Goal: Task Accomplishment & Management: Manage account settings

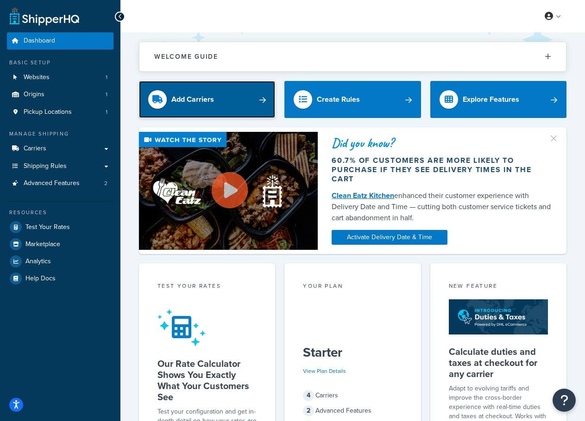
click at [243, 103] on link "Add Carriers" at bounding box center [207, 99] width 136 height 37
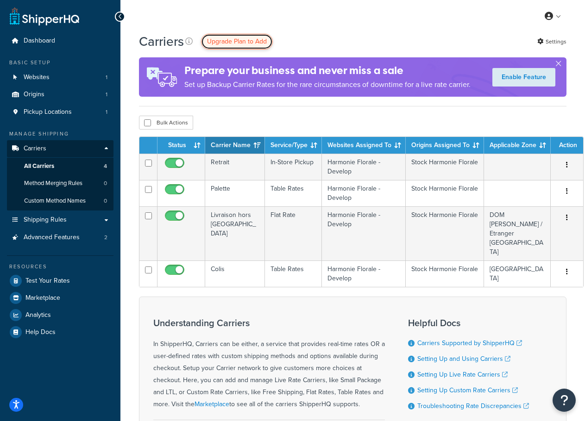
click at [232, 42] on span "Upgrade Plan to Add" at bounding box center [237, 42] width 60 height 10
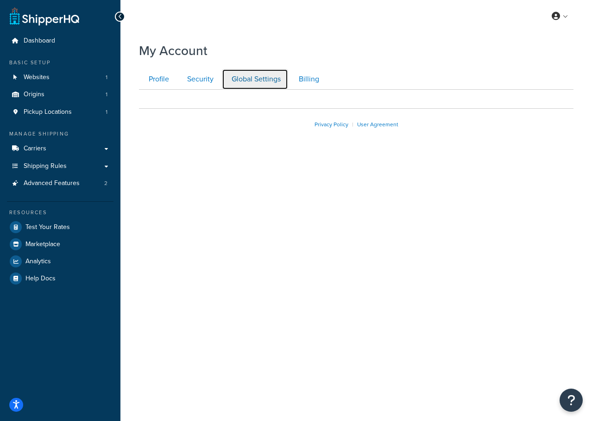
click at [254, 80] on link "Global Settings" at bounding box center [255, 79] width 66 height 21
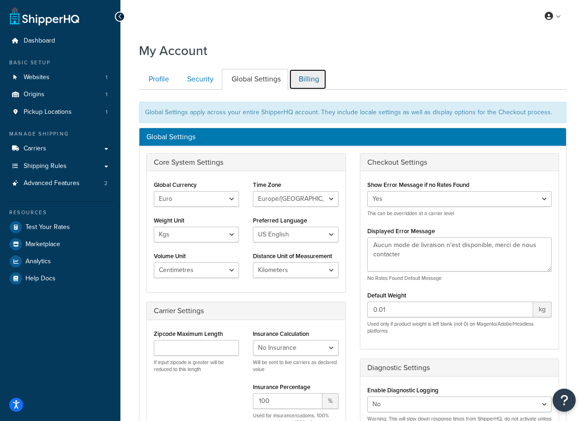
click at [308, 78] on link "Billing" at bounding box center [308, 79] width 38 height 21
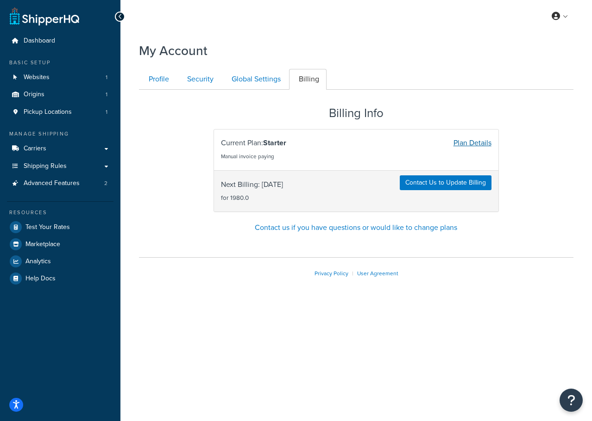
click at [466, 142] on link "Plan Details" at bounding box center [472, 143] width 38 height 11
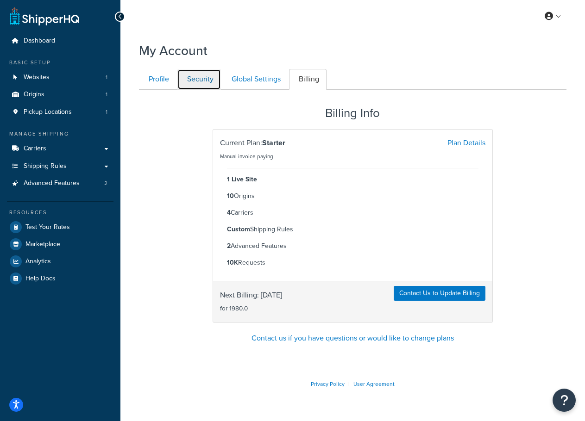
click at [207, 78] on link "Security" at bounding box center [199, 79] width 44 height 21
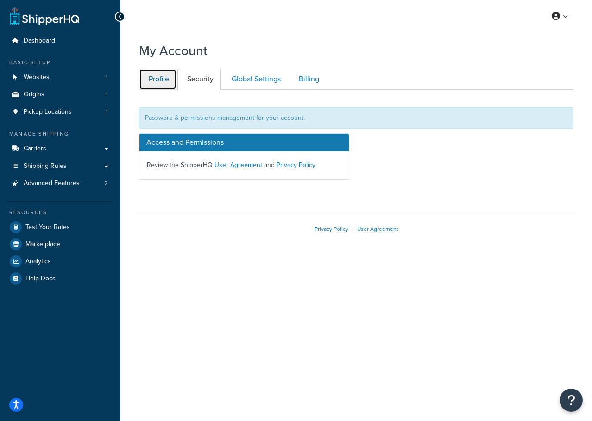
click at [162, 81] on link "Profile" at bounding box center [158, 79] width 38 height 21
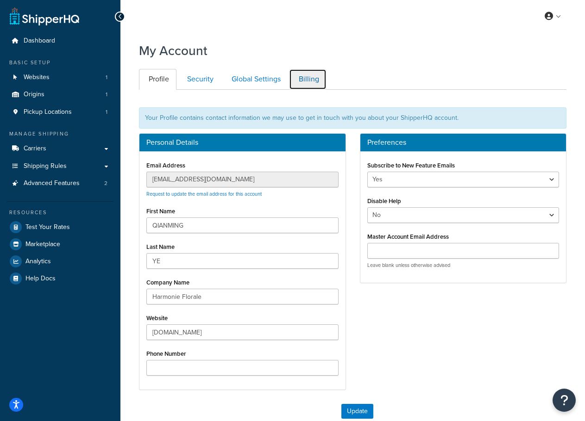
click at [309, 75] on link "Billing" at bounding box center [308, 79] width 38 height 21
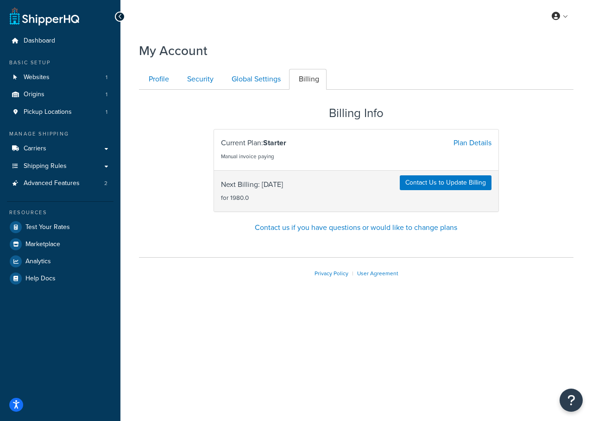
click at [251, 351] on div "My Profile Billing Global Settings Contact Us Logout My Account Contact Us Send…" at bounding box center [355, 210] width 471 height 421
click at [561, 19] on link at bounding box center [560, 16] width 26 height 14
click at [524, 53] on span "Billing" at bounding box center [517, 53] width 16 height 9
click at [469, 138] on link "Plan Details" at bounding box center [472, 143] width 38 height 11
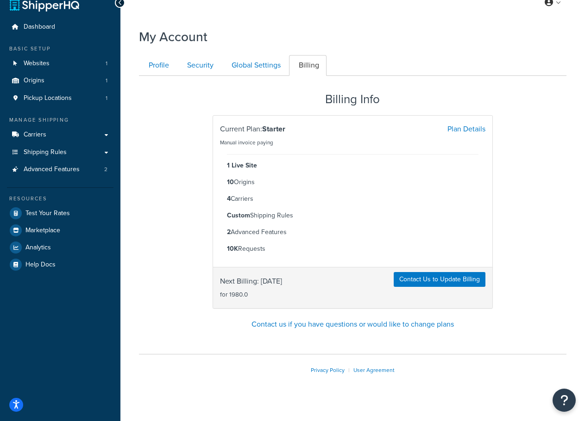
scroll to position [25, 0]
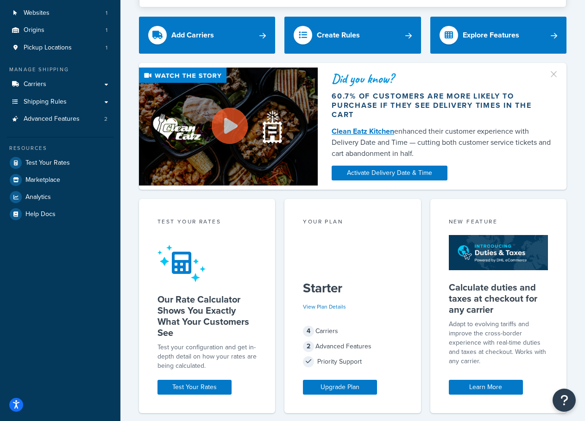
scroll to position [232, 0]
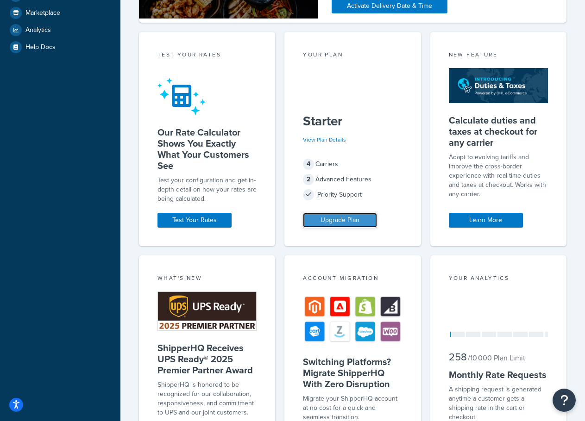
click at [318, 220] on link "Upgrade Plan" at bounding box center [340, 220] width 74 height 15
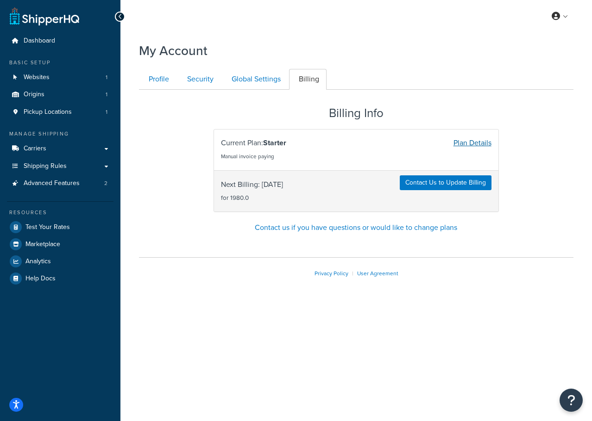
click at [476, 141] on link "Plan Details" at bounding box center [472, 143] width 38 height 11
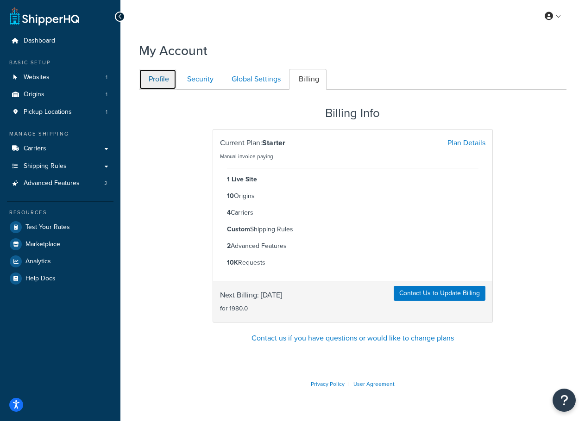
click at [164, 81] on link "Profile" at bounding box center [158, 79] width 38 height 21
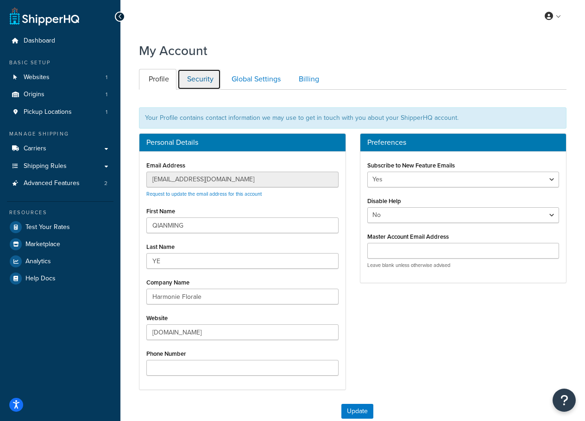
click at [206, 80] on link "Security" at bounding box center [199, 79] width 44 height 21
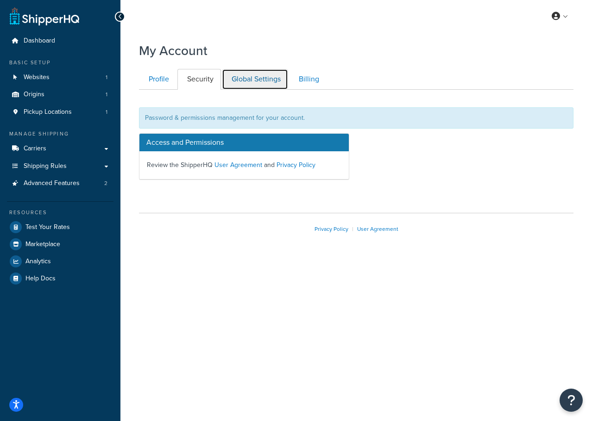
click at [252, 77] on link "Global Settings" at bounding box center [255, 79] width 66 height 21
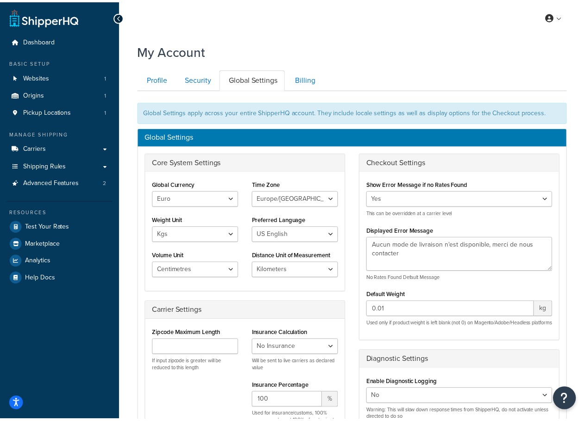
scroll to position [90, 0]
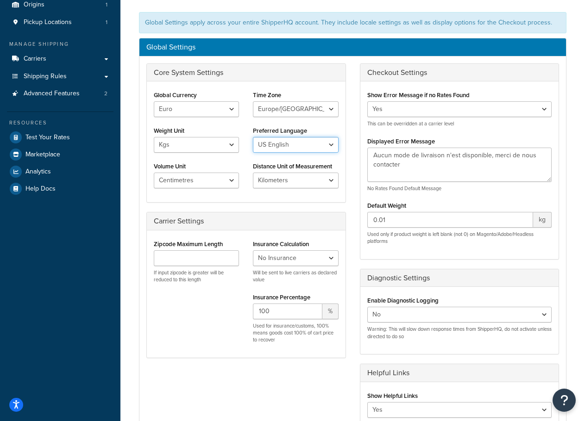
click at [327, 144] on select "US English British English" at bounding box center [295, 145] width 85 height 16
click at [357, 156] on div "Checkout Settings Show Error Message if no Rates Found Yes No This can be overr…" at bounding box center [459, 257] width 213 height 389
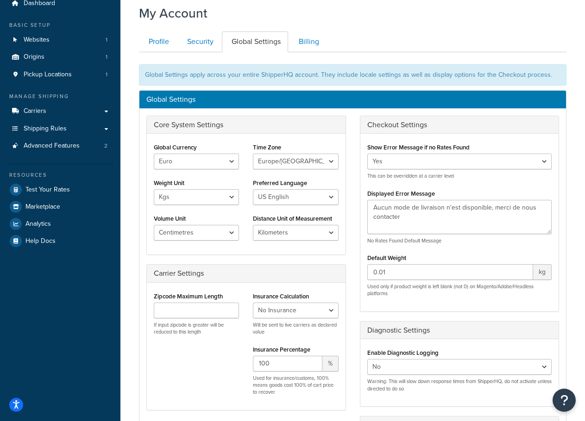
scroll to position [0, 0]
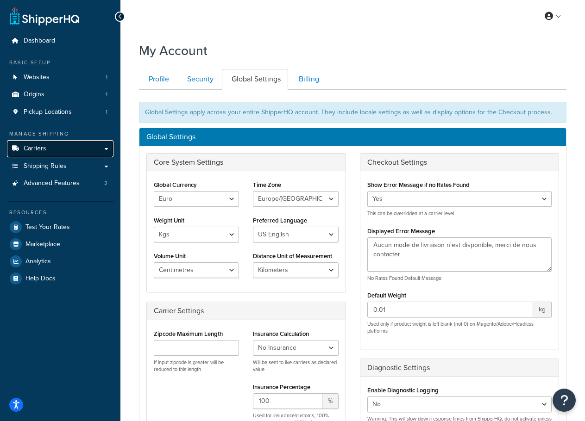
click at [41, 151] on span "Carriers" at bounding box center [35, 149] width 23 height 8
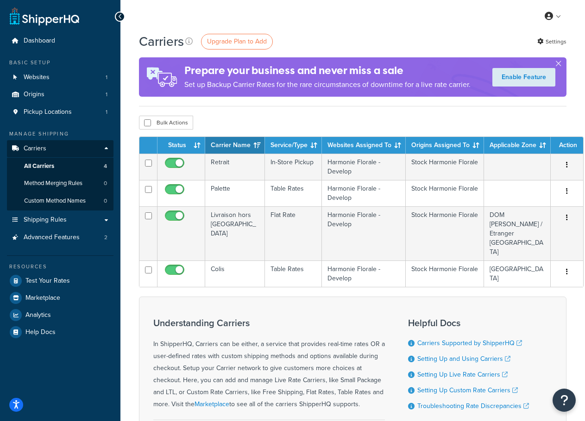
click at [291, 297] on div "Understanding Carriers In ShipperHQ, Carriers can be either, a service that pro…" at bounding box center [352, 382] width 427 height 171
click at [339, 297] on div "Understanding Carriers In ShipperHQ, Carriers can be either, a service that pro…" at bounding box center [352, 382] width 427 height 171
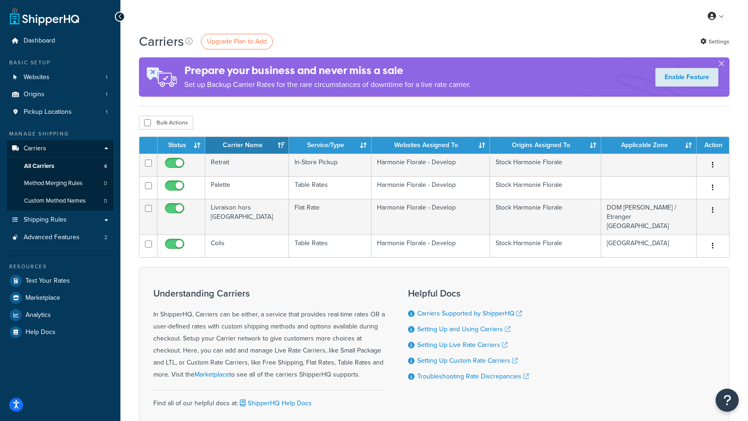
click at [297, 289] on h3 "Understanding Carriers" at bounding box center [269, 294] width 232 height 10
click at [273, 90] on p "Set up Backup Carrier Rates for the rare circumstances of downtime for a live r…" at bounding box center [327, 84] width 286 height 13
click at [274, 79] on p "Set up Backup Carrier Rates for the rare circumstances of downtime for a live r…" at bounding box center [327, 84] width 286 height 13
click at [186, 41] on icon at bounding box center [188, 41] width 7 height 7
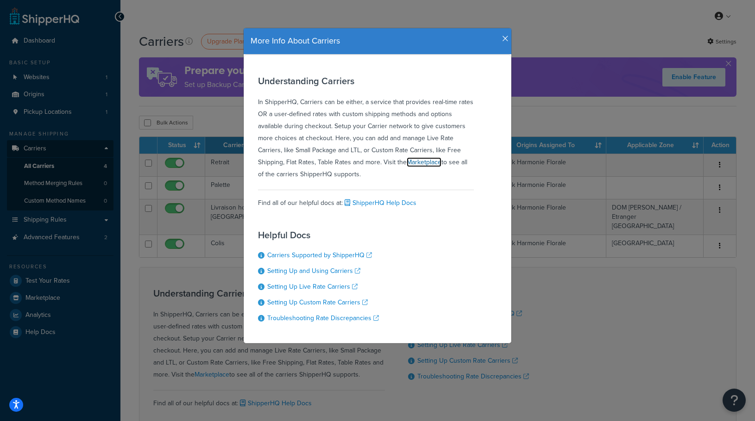
click at [414, 163] on link "Marketplace" at bounding box center [424, 162] width 35 height 10
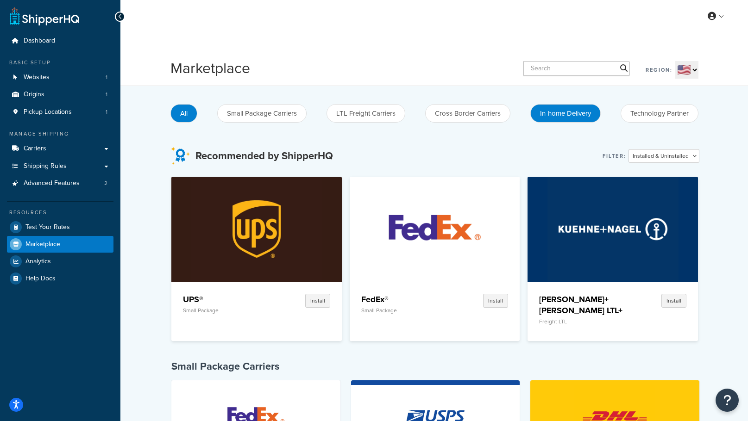
click at [557, 113] on button "In-home Delivery" at bounding box center [565, 113] width 70 height 19
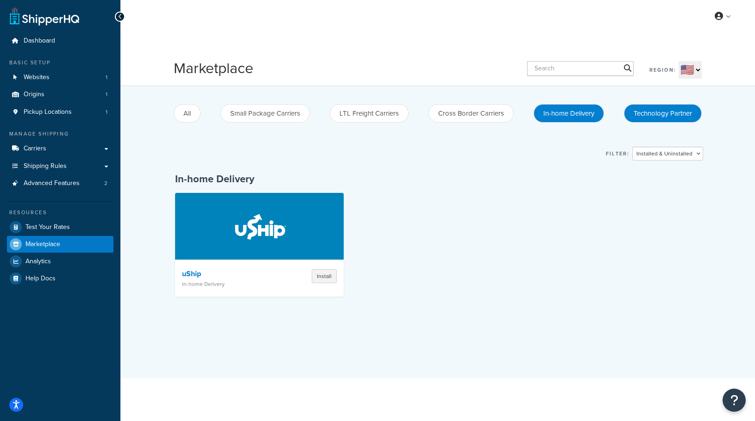
click at [647, 109] on button "Technology Partner" at bounding box center [663, 113] width 78 height 19
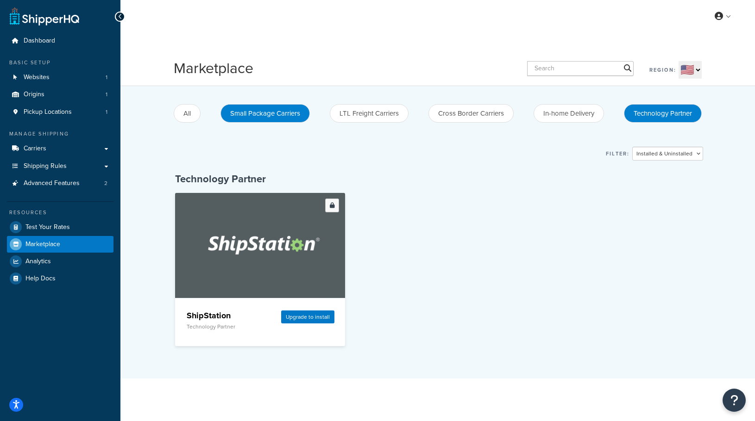
click at [235, 113] on button "Small Package Carriers" at bounding box center [264, 113] width 89 height 19
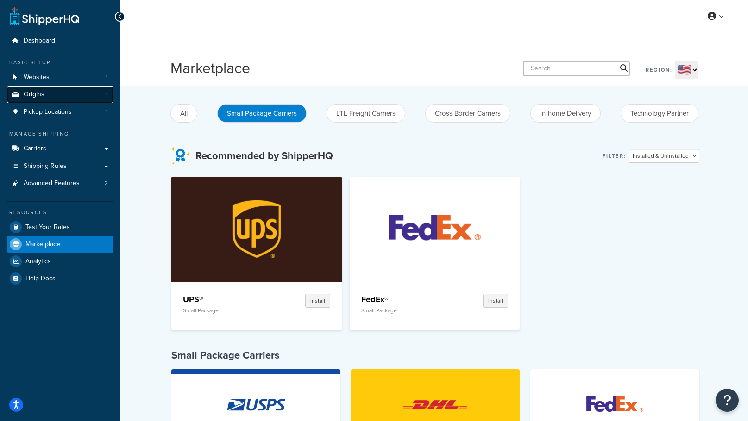
click at [52, 97] on link "Origins 1" at bounding box center [60, 94] width 107 height 17
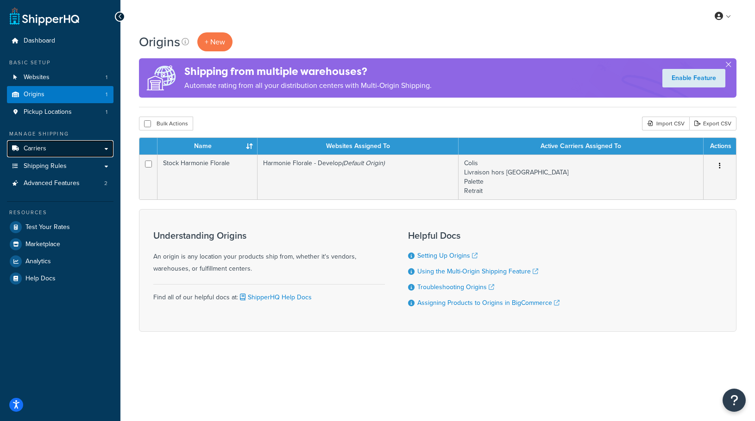
click at [62, 151] on link "Carriers" at bounding box center [60, 148] width 107 height 17
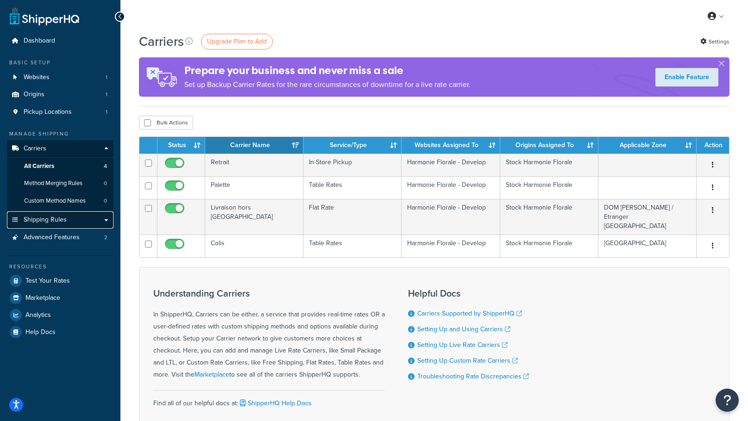
click at [60, 218] on span "Shipping Rules" at bounding box center [45, 220] width 43 height 8
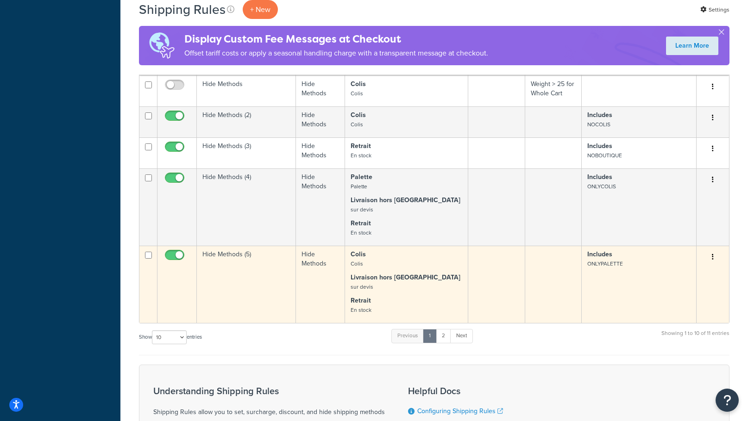
scroll to position [370, 0]
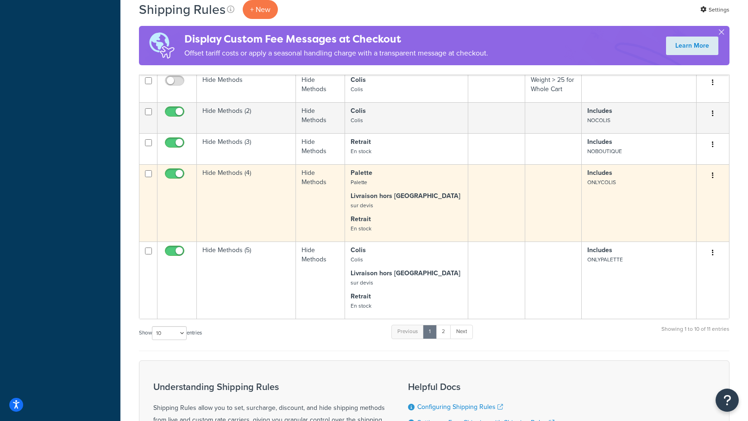
click at [596, 183] on small "ONLYCOLIS" at bounding box center [601, 182] width 29 height 8
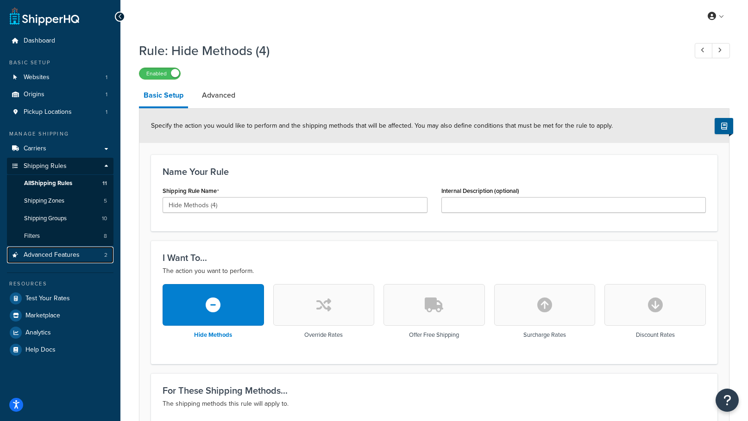
drag, startPoint x: 53, startPoint y: 257, endPoint x: 456, endPoint y: 39, distance: 458.1
click at [53, 257] on span "Advanced Features" at bounding box center [52, 255] width 56 height 8
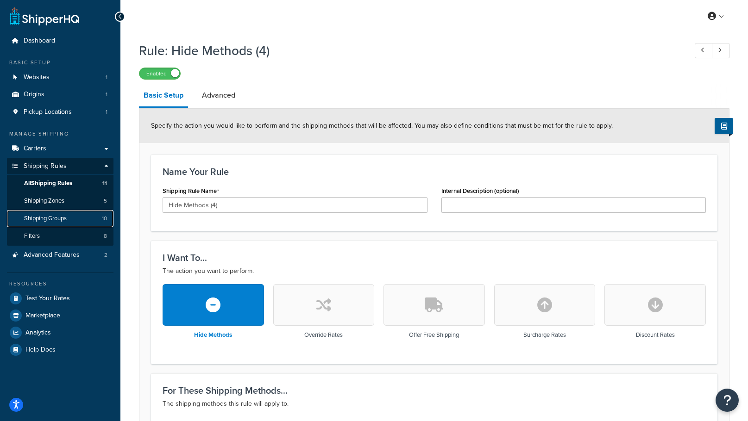
click at [70, 220] on link "Shipping Groups 10" at bounding box center [60, 218] width 107 height 17
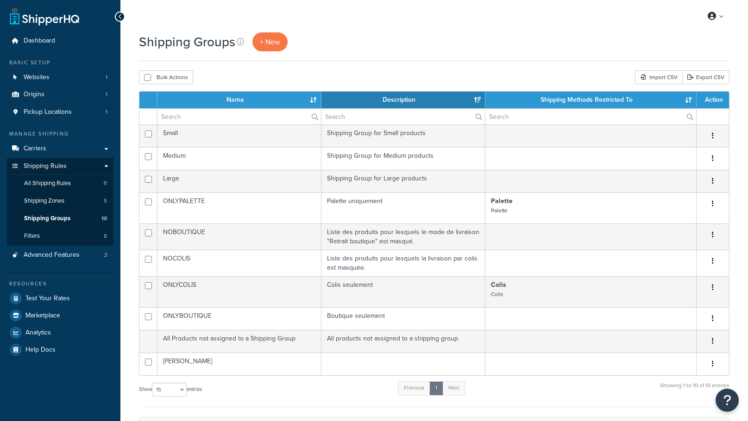
select select "15"
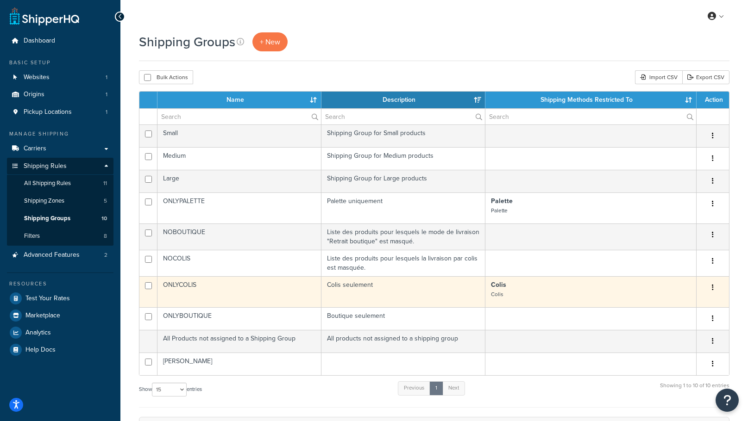
click at [715, 291] on button "button" at bounding box center [712, 288] width 13 height 15
click at [526, 296] on p "Colis Colis" at bounding box center [591, 290] width 200 height 19
click at [381, 288] on td "Colis seulement" at bounding box center [403, 291] width 164 height 31
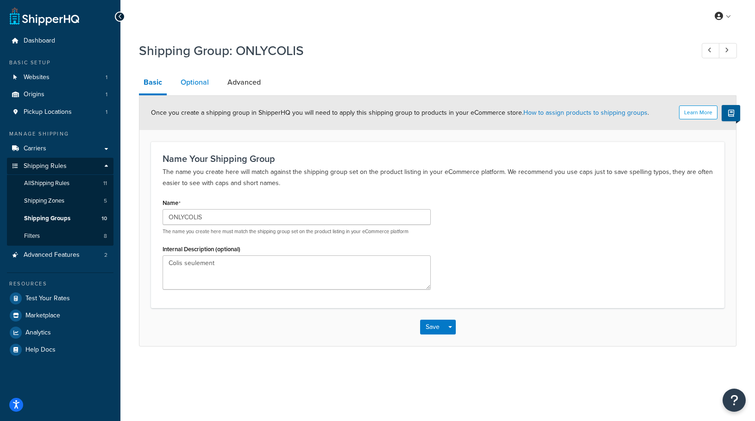
click at [202, 83] on link "Optional" at bounding box center [195, 82] width 38 height 22
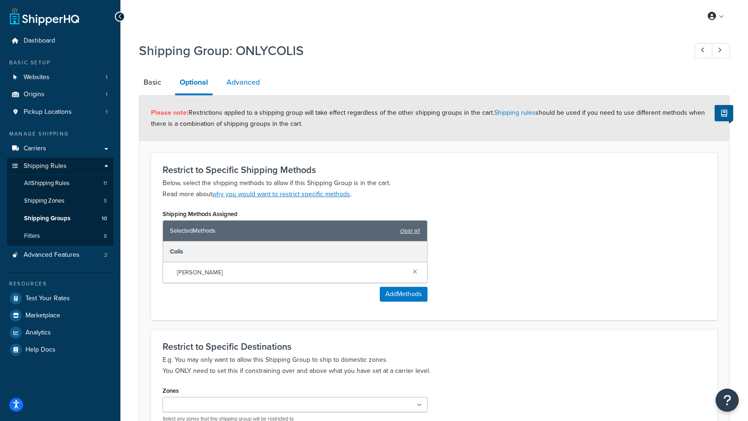
click at [246, 85] on link "Advanced" at bounding box center [243, 82] width 43 height 22
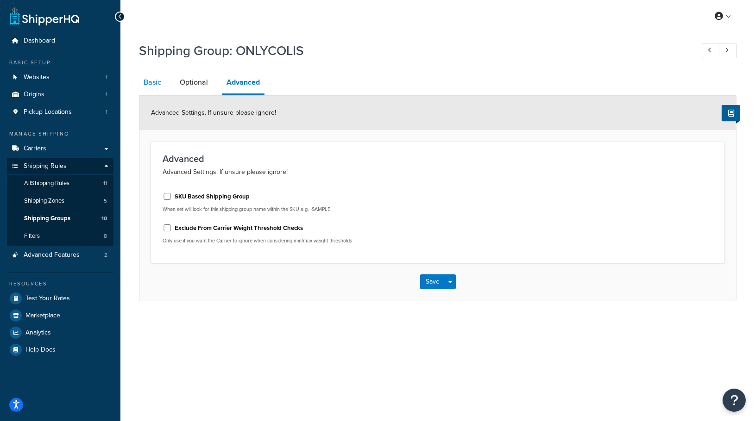
click at [158, 86] on link "Basic" at bounding box center [152, 82] width 27 height 22
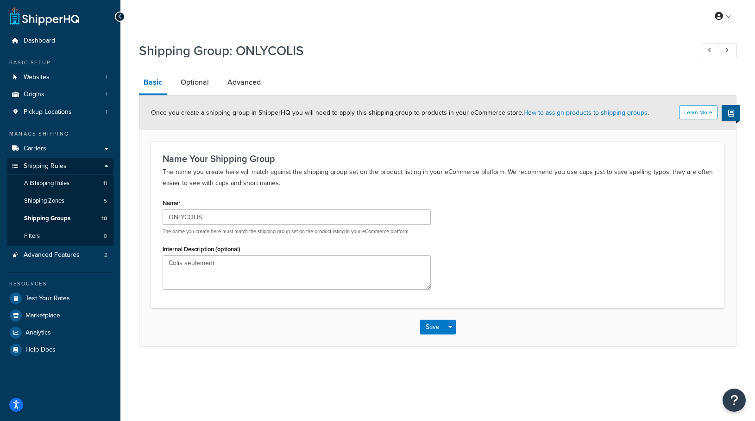
click at [565, 247] on div "Name ONLYCOLIS The name you create here must match the shipping group set on th…" at bounding box center [438, 246] width 564 height 100
click at [57, 241] on link "Filters 8" at bounding box center [60, 236] width 107 height 17
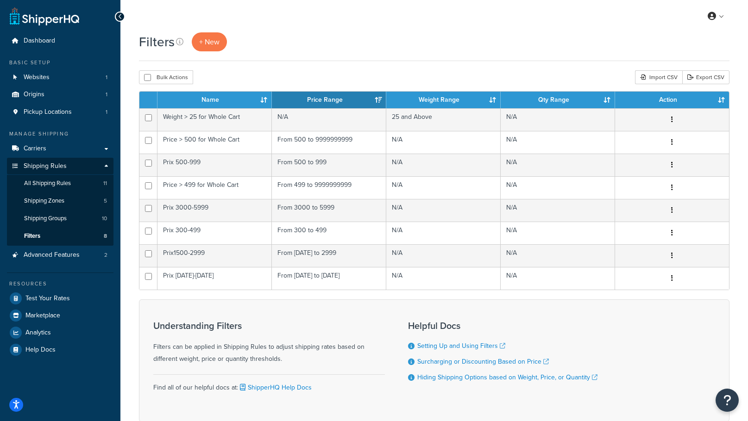
click at [379, 324] on h3 "Understanding Filters" at bounding box center [269, 326] width 232 height 10
click at [73, 260] on link "Advanced Features 2" at bounding box center [60, 255] width 107 height 17
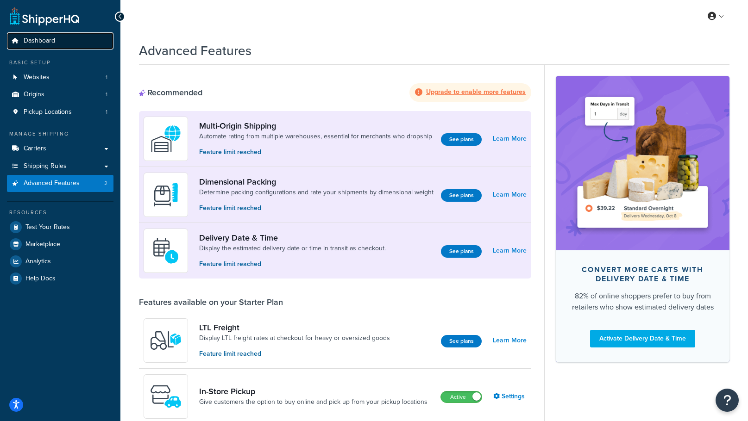
click at [38, 44] on span "Dashboard" at bounding box center [39, 41] width 31 height 8
